Goal: Navigation & Orientation: Find specific page/section

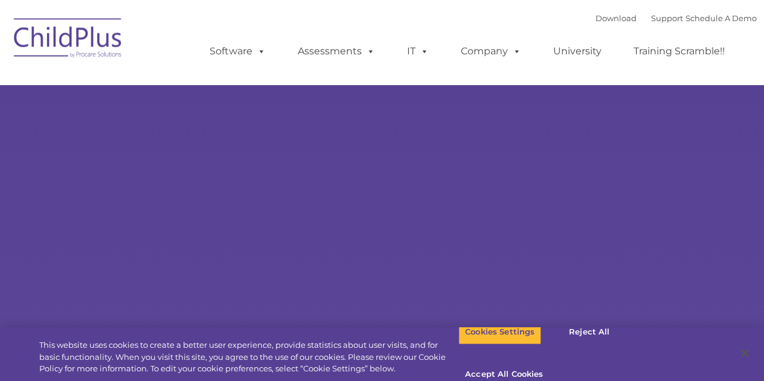
select select "MEDIUM"
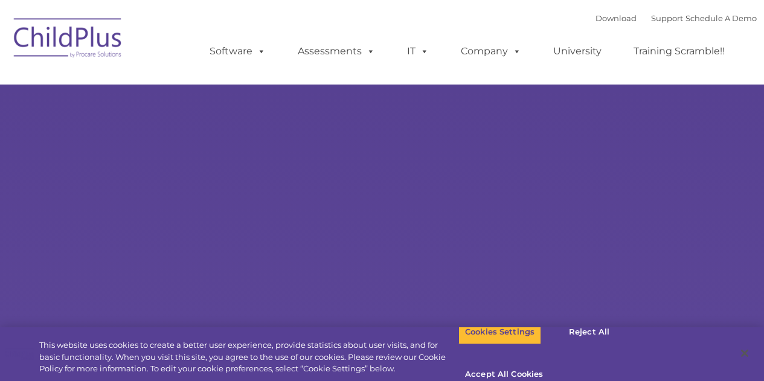
type input ""
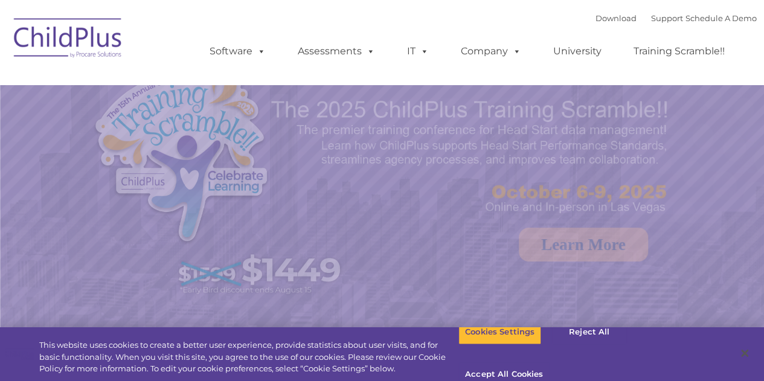
select select "MEDIUM"
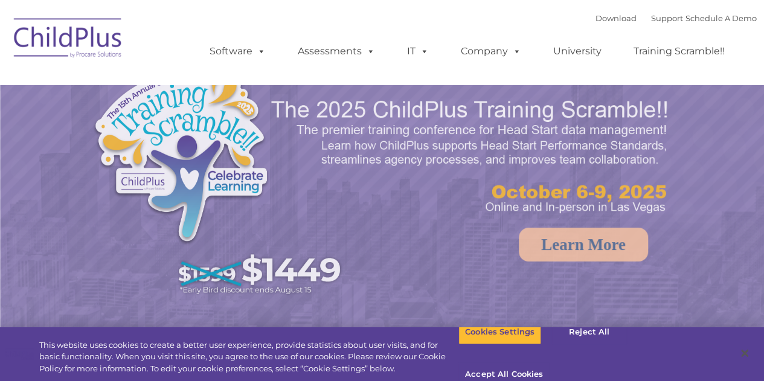
select select "MEDIUM"
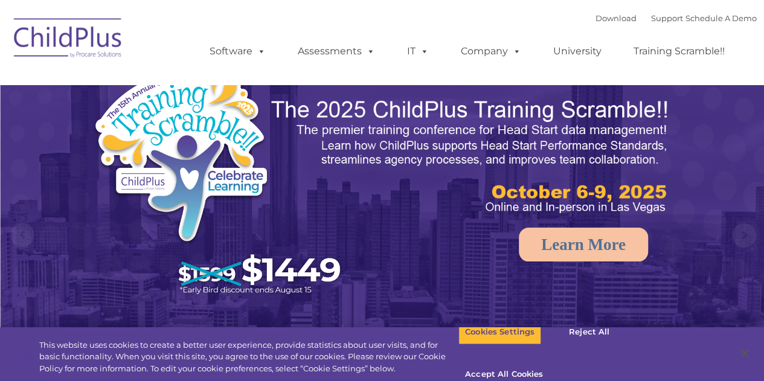
click at [346, 126] on img at bounding box center [471, 157] width 402 height 120
click at [550, 362] on button "Accept All Cookies" at bounding box center [503, 374] width 91 height 25
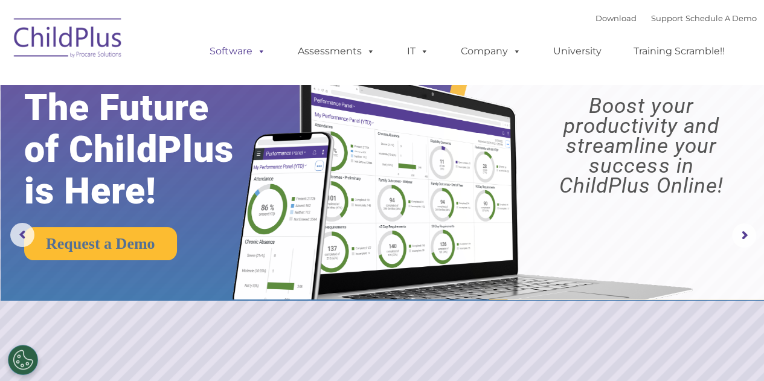
click at [258, 47] on span at bounding box center [259, 50] width 13 height 11
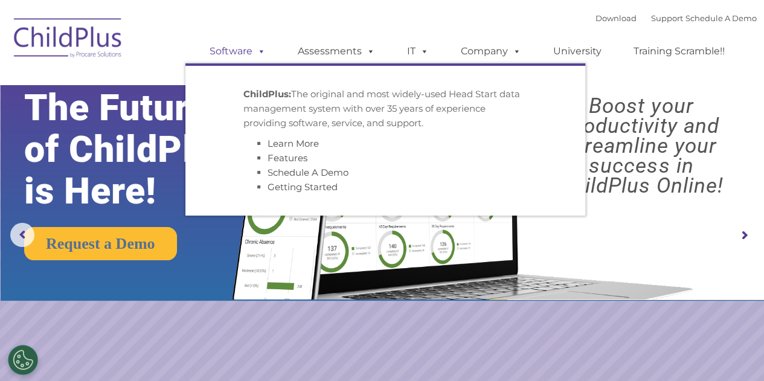
click at [530, 22] on div "Download Support | Schedule A Demo  MENU MENU Software ChildPlus: The original…" at bounding box center [470, 42] width 571 height 66
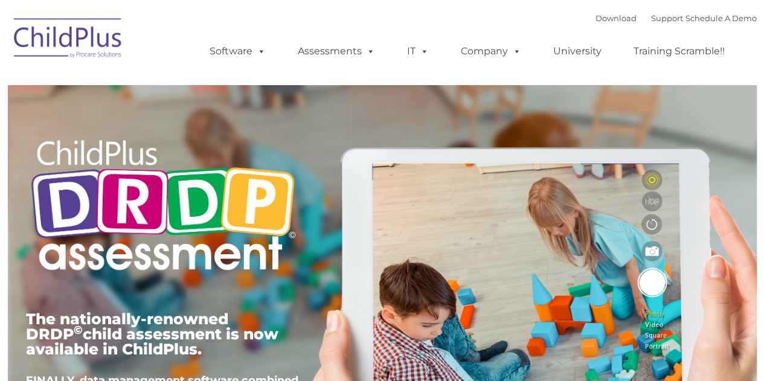
type input ""
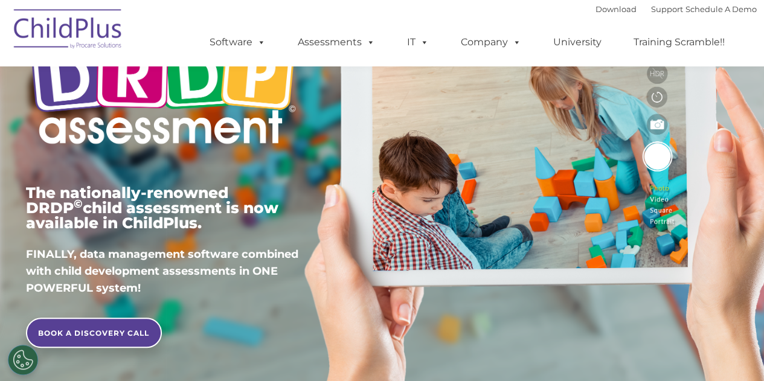
scroll to position [130, 0]
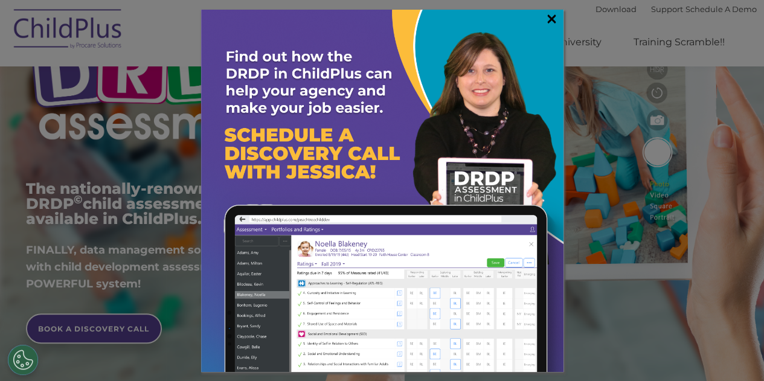
click at [550, 22] on link "×" at bounding box center [552, 19] width 14 height 12
